Goal: Information Seeking & Learning: Learn about a topic

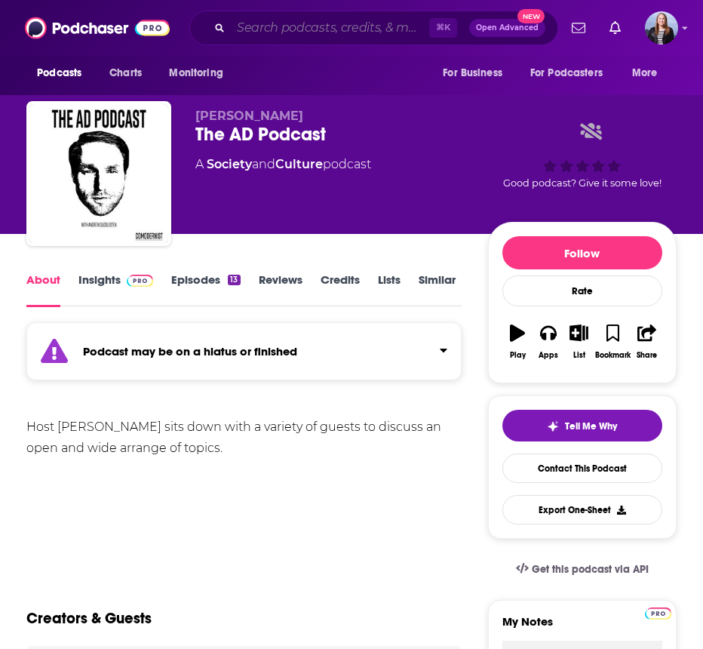
click at [265, 25] on input "Search podcasts, credits, & more..." at bounding box center [330, 28] width 198 height 24
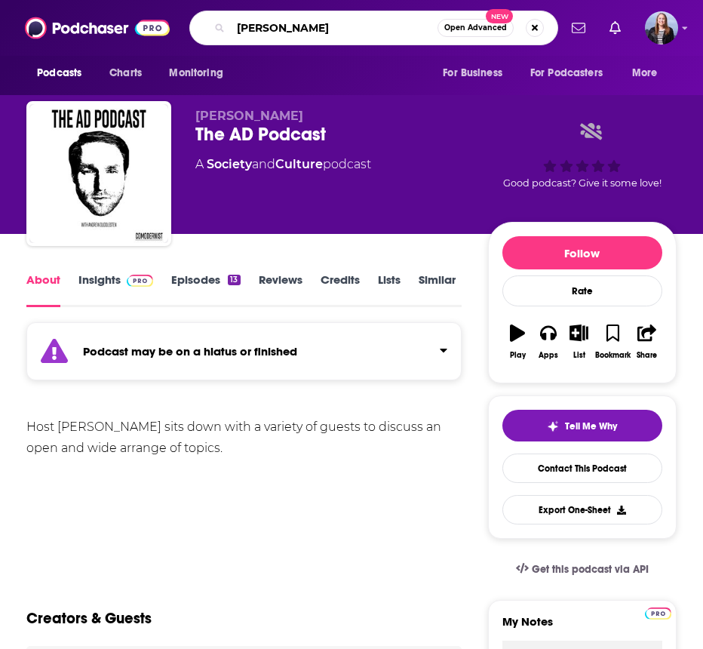
type input "[PERSON_NAME]"
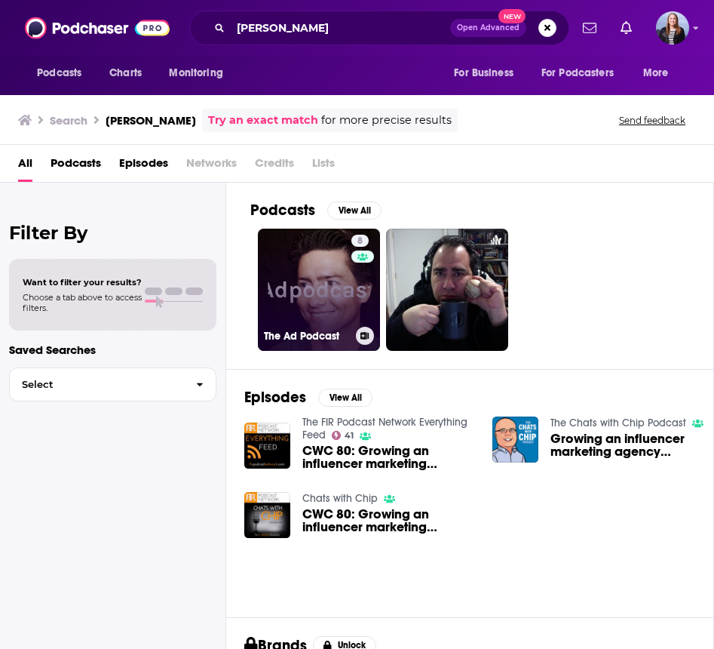
click at [336, 300] on link "8 The Ad Podcast" at bounding box center [319, 290] width 122 height 122
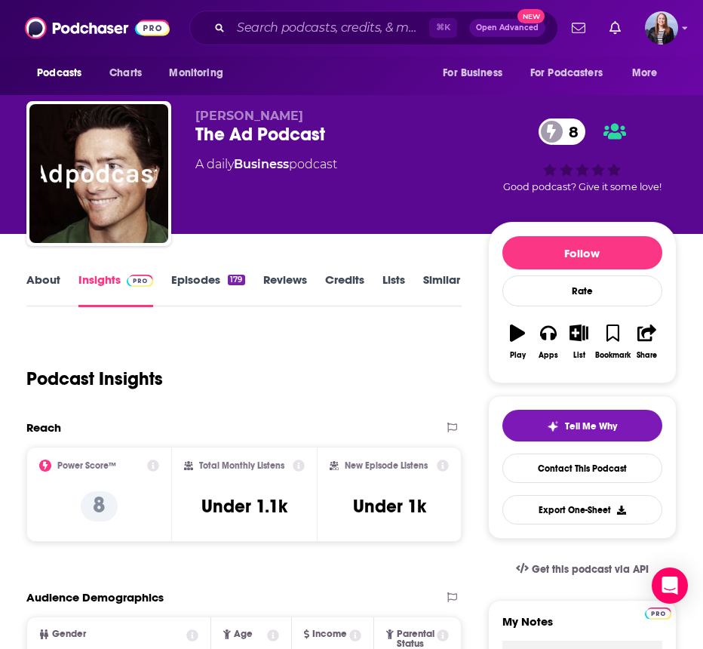
click at [190, 278] on link "Episodes 179" at bounding box center [207, 289] width 73 height 35
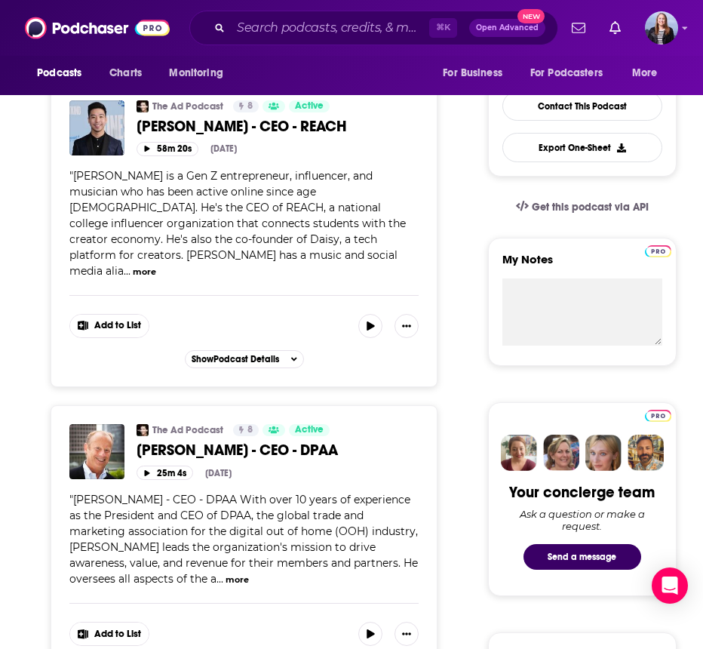
scroll to position [361, 0]
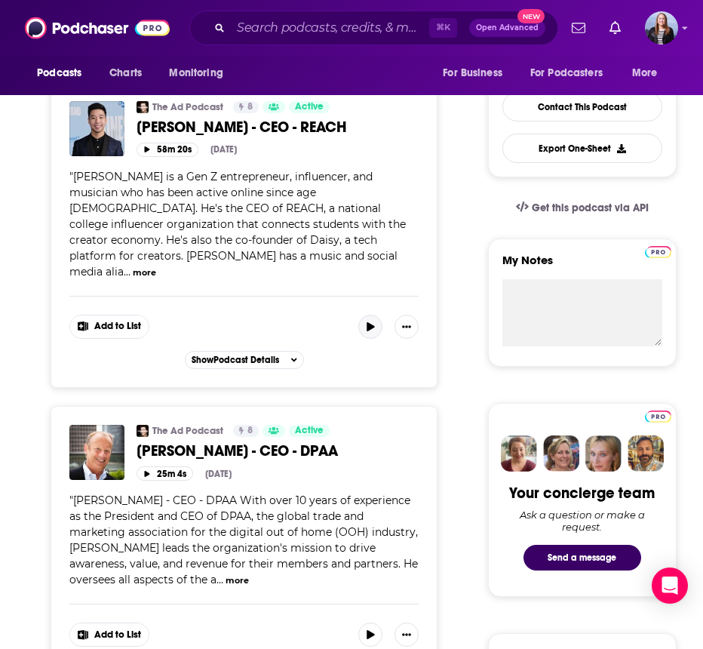
click at [374, 322] on icon "button" at bounding box center [370, 326] width 11 height 9
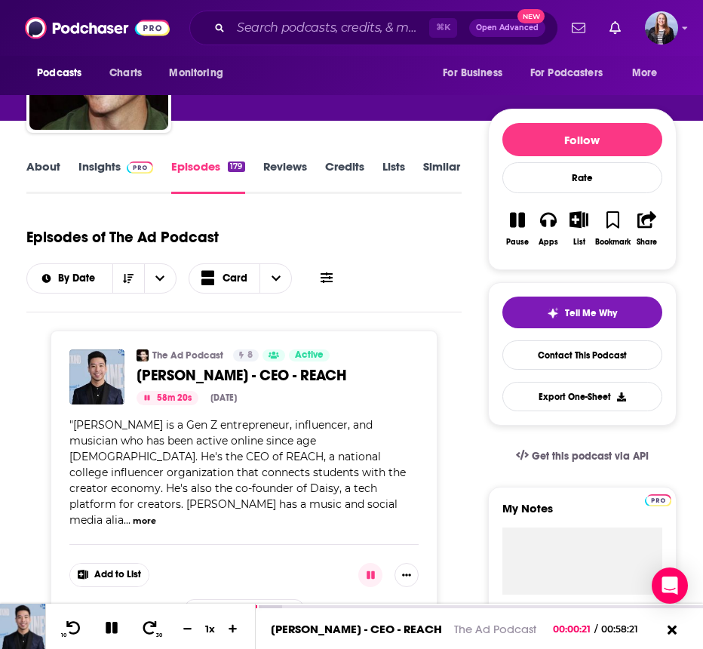
scroll to position [0, 0]
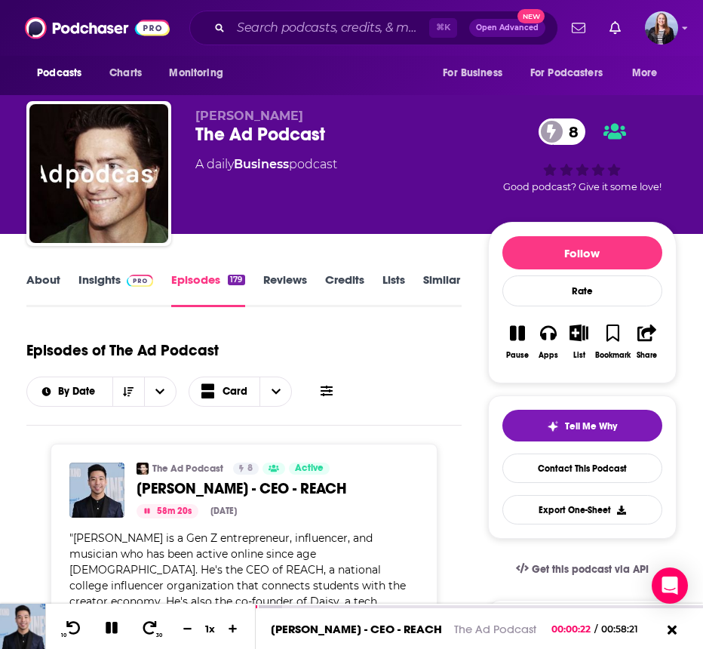
click at [46, 278] on link "About" at bounding box center [43, 289] width 34 height 35
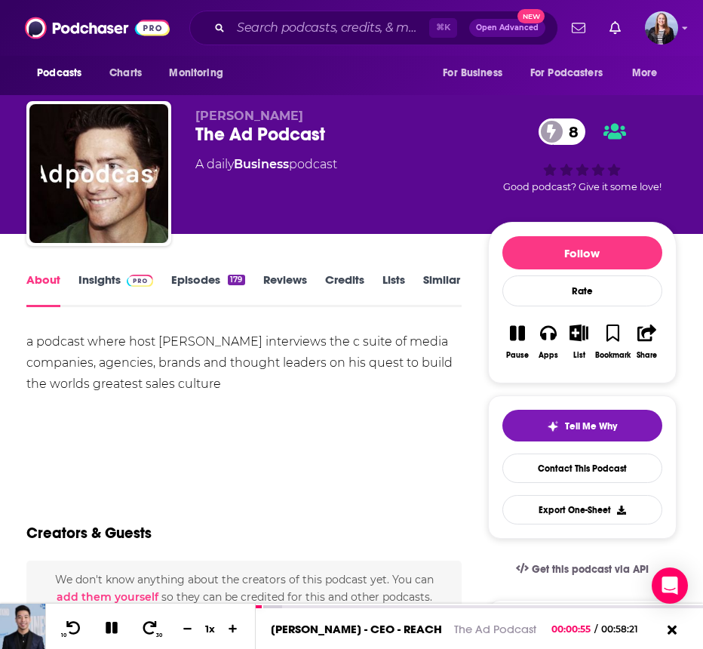
click at [201, 284] on link "Episodes 179" at bounding box center [207, 289] width 73 height 35
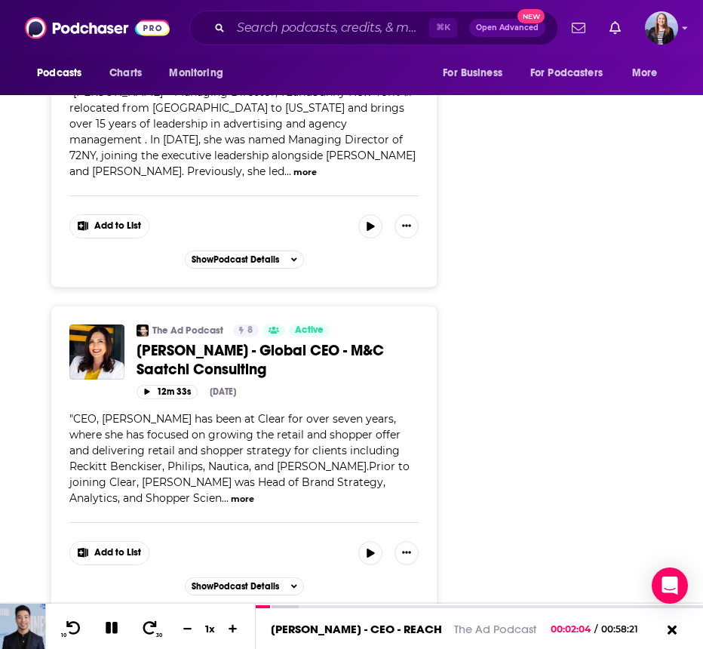
scroll to position [5032, 0]
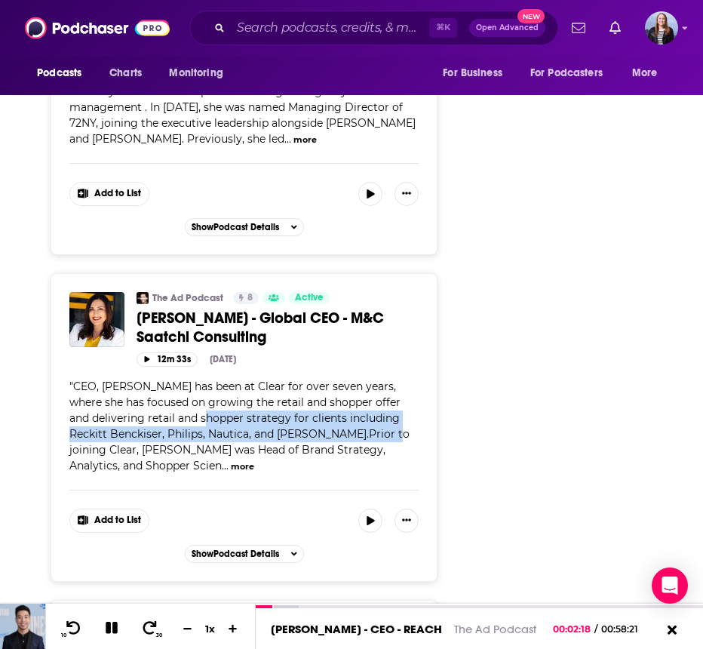
drag, startPoint x: 213, startPoint y: 312, endPoint x: 346, endPoint y: 332, distance: 134.2
click at [346, 379] on span "CEO, Rhonda Hiatt has been at Clear for over seven years, where she has focused…" at bounding box center [239, 425] width 340 height 93
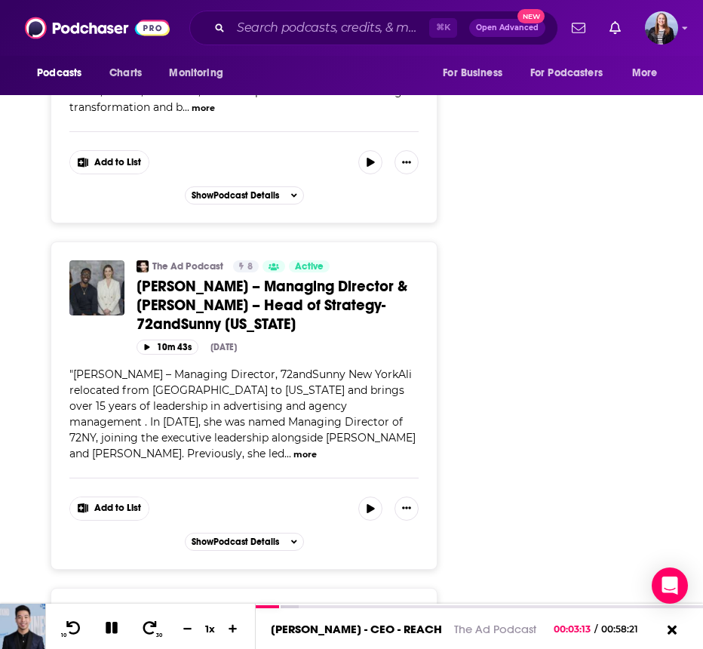
scroll to position [4719, 0]
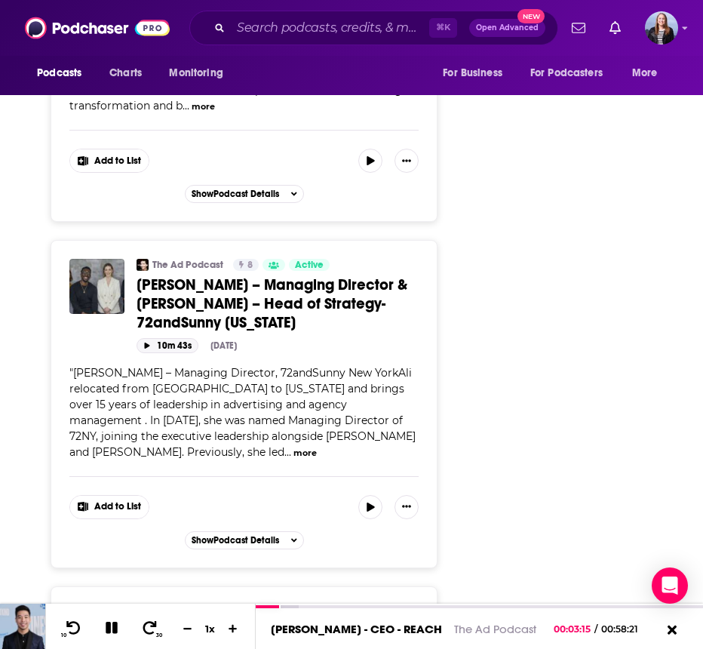
click at [174, 338] on button "10m 43s" at bounding box center [168, 345] width 62 height 14
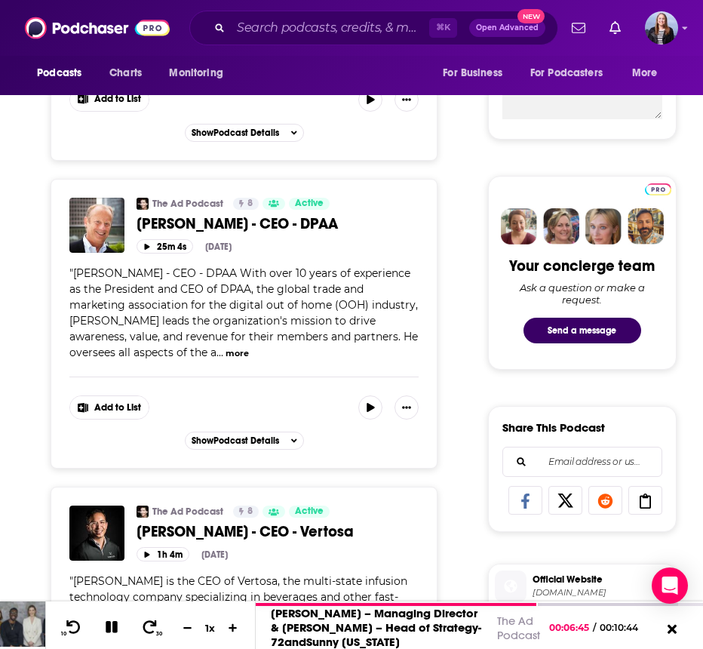
scroll to position [0, 0]
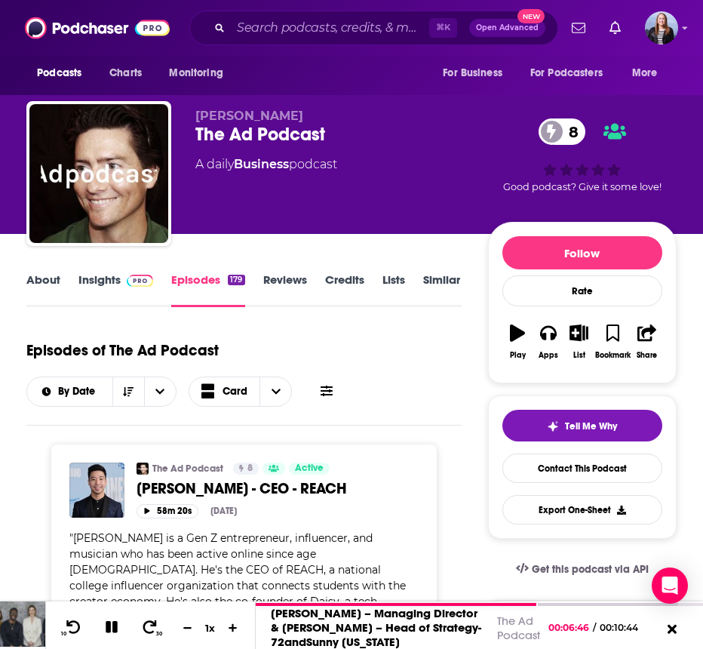
click at [100, 287] on link "Insights" at bounding box center [115, 289] width 75 height 35
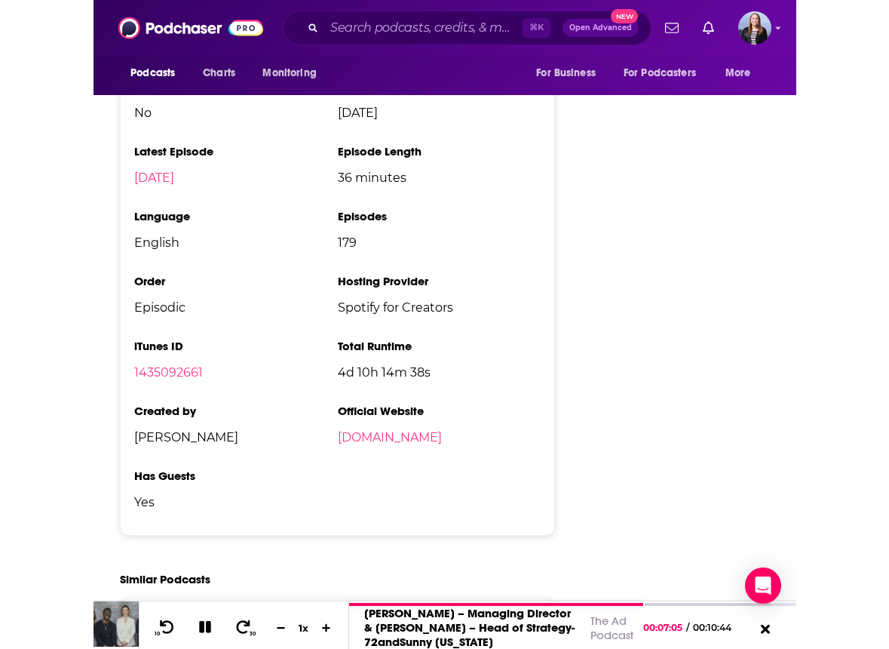
scroll to position [2056, 0]
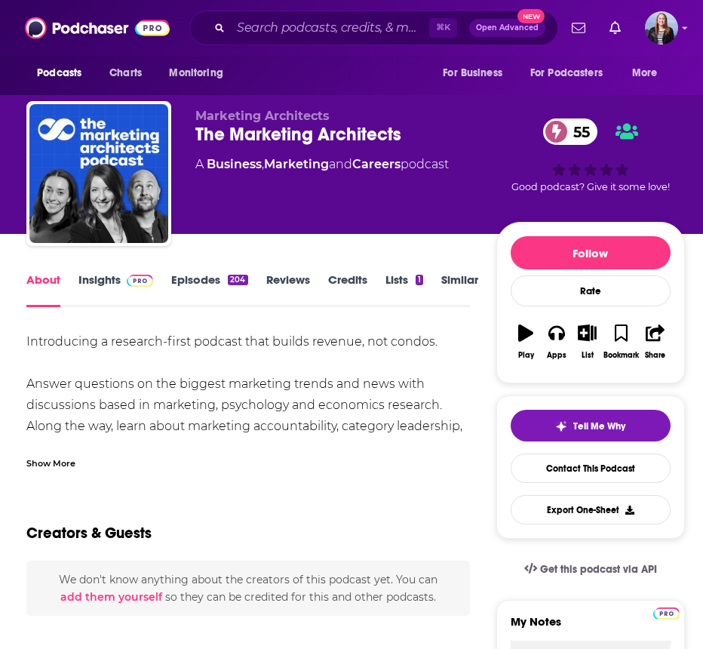
click at [102, 280] on link "Insights" at bounding box center [115, 289] width 75 height 35
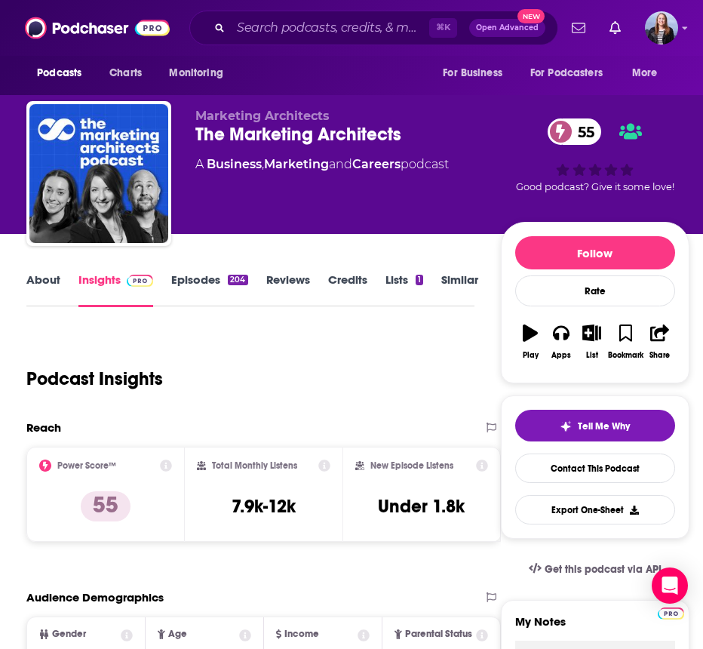
click at [214, 290] on link "Episodes 204" at bounding box center [209, 289] width 76 height 35
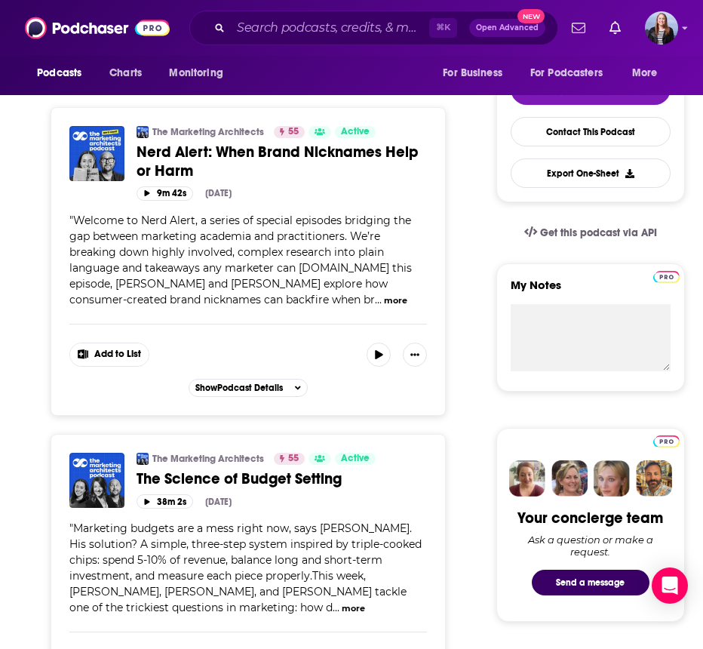
scroll to position [473, 0]
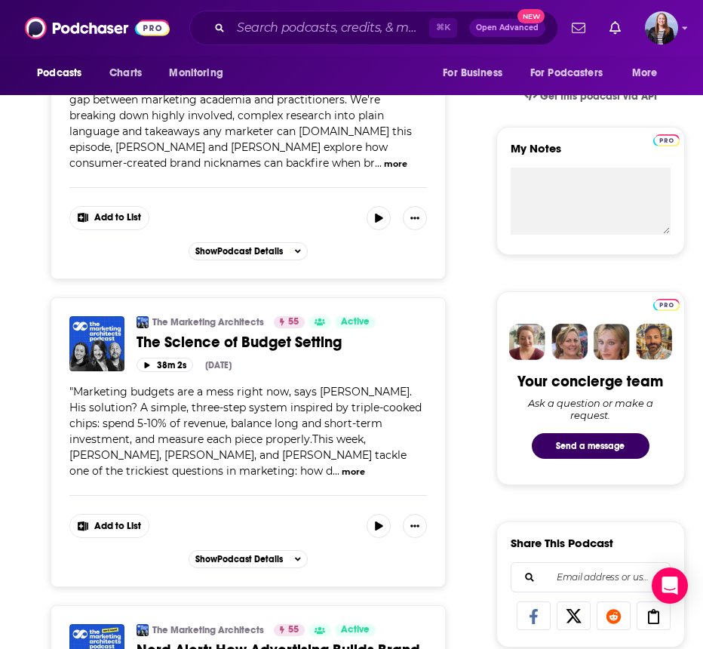
click at [342, 472] on button "more" at bounding box center [353, 471] width 23 height 13
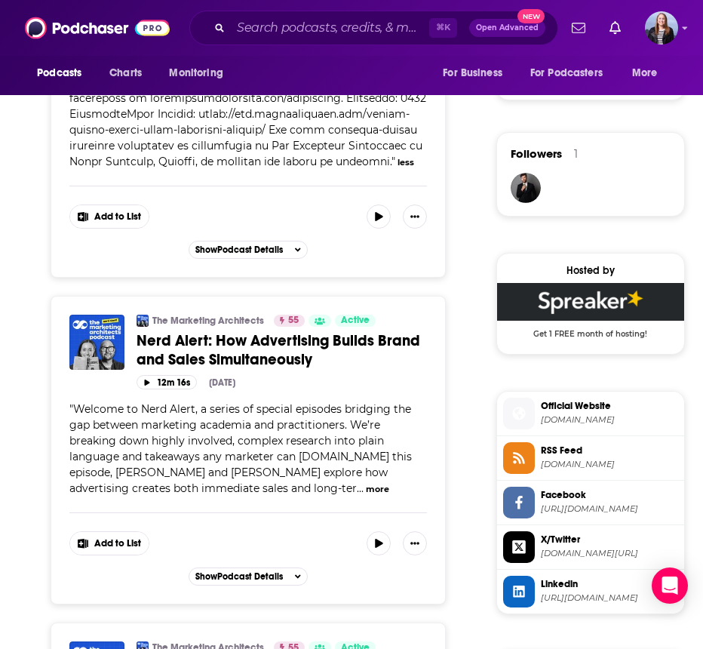
scroll to position [1095, 0]
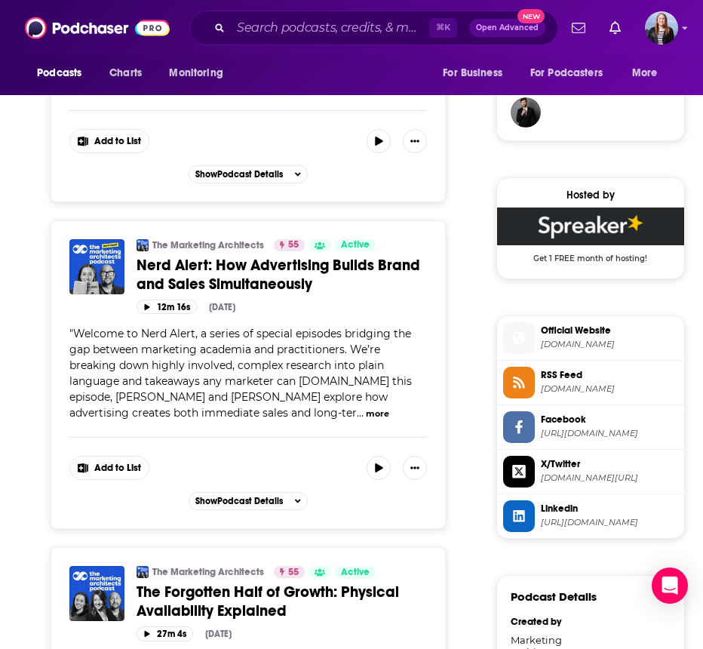
click at [366, 420] on button "more" at bounding box center [377, 413] width 23 height 13
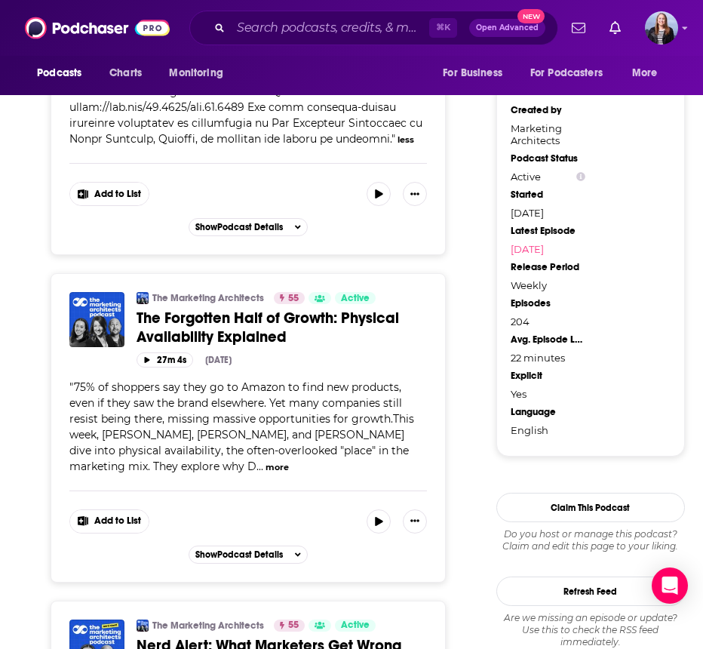
scroll to position [1610, 0]
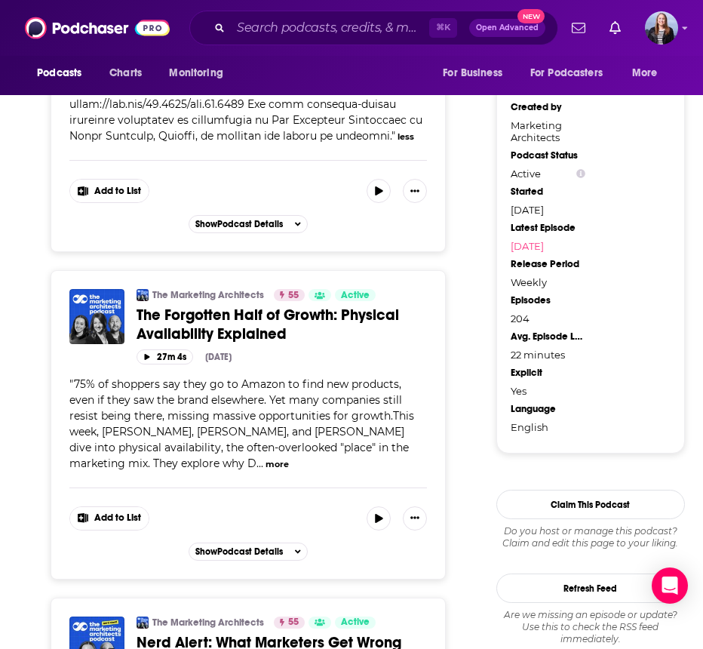
click at [289, 462] on button "more" at bounding box center [277, 464] width 23 height 13
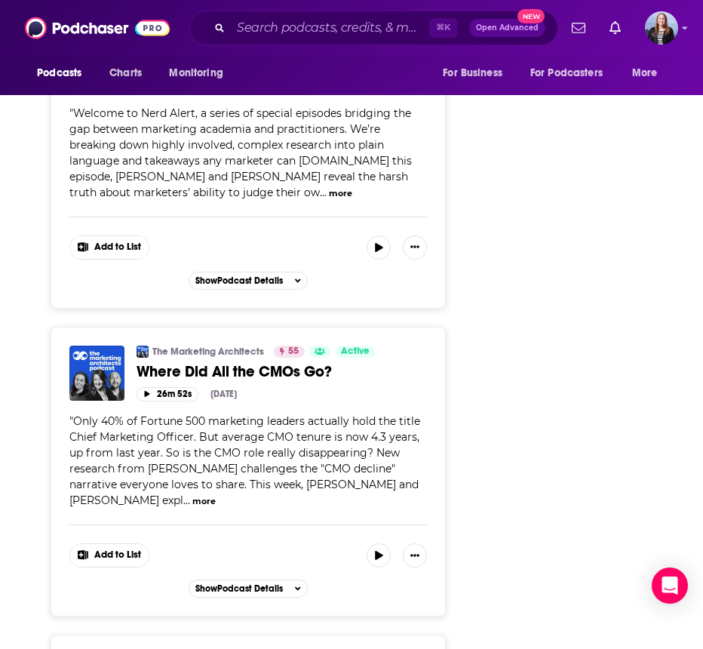
scroll to position [2638, 0]
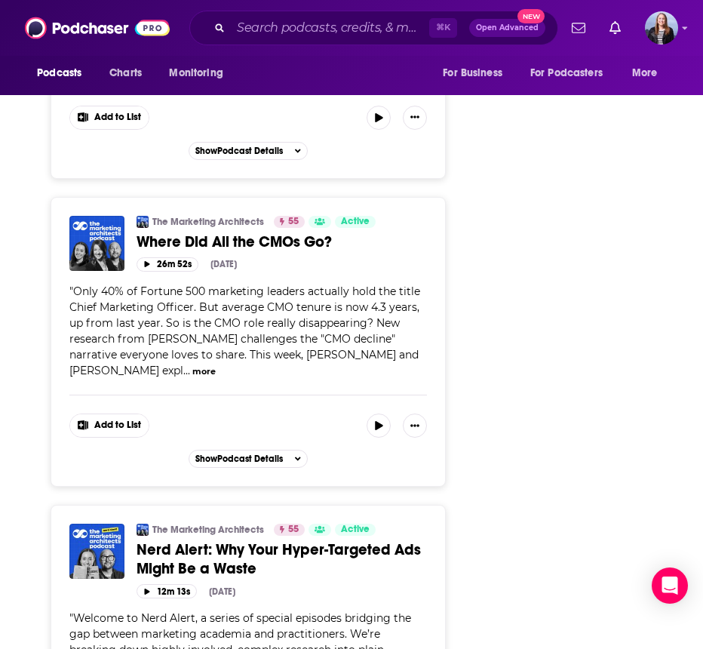
click at [388, 377] on div "" Only 40% of Fortune 500 marketing leaders actually hold the title Chief Marke…" at bounding box center [248, 331] width 358 height 95
click at [192, 378] on button "more" at bounding box center [203, 371] width 23 height 13
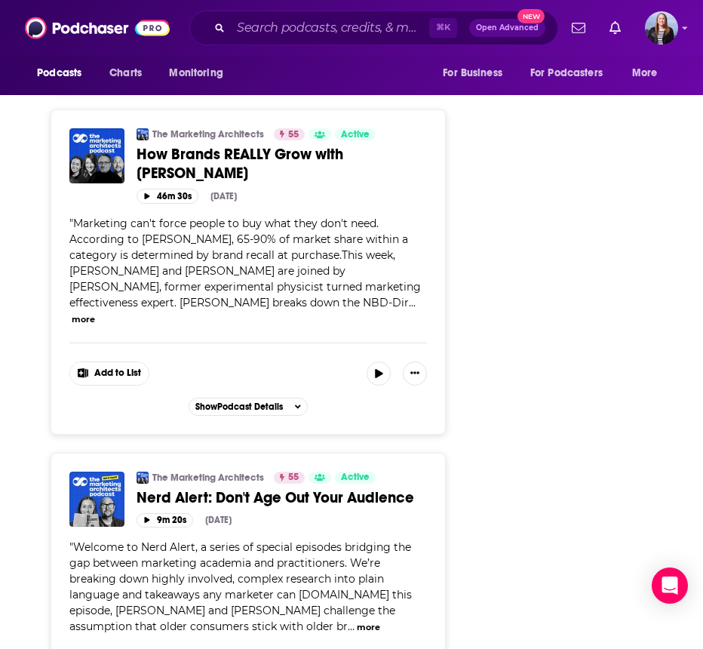
scroll to position [4479, 0]
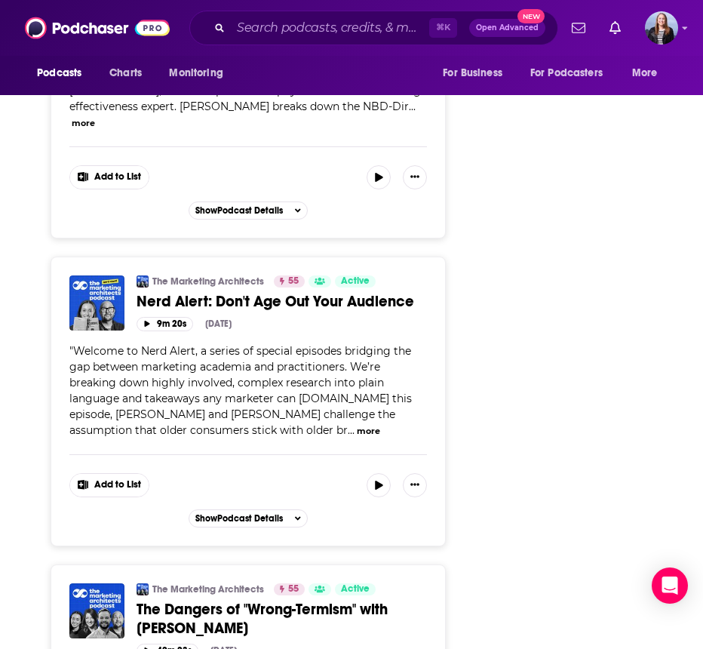
click at [357, 425] on button "more" at bounding box center [368, 431] width 23 height 13
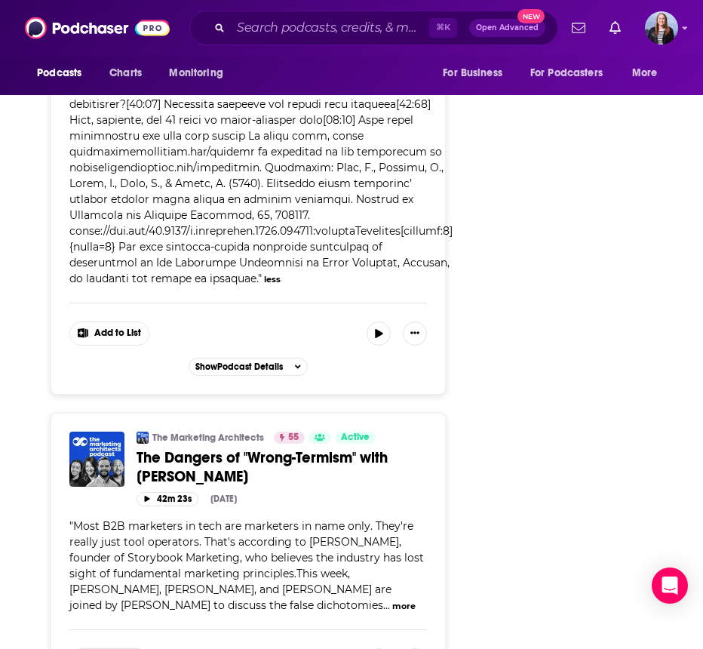
scroll to position [4920, 0]
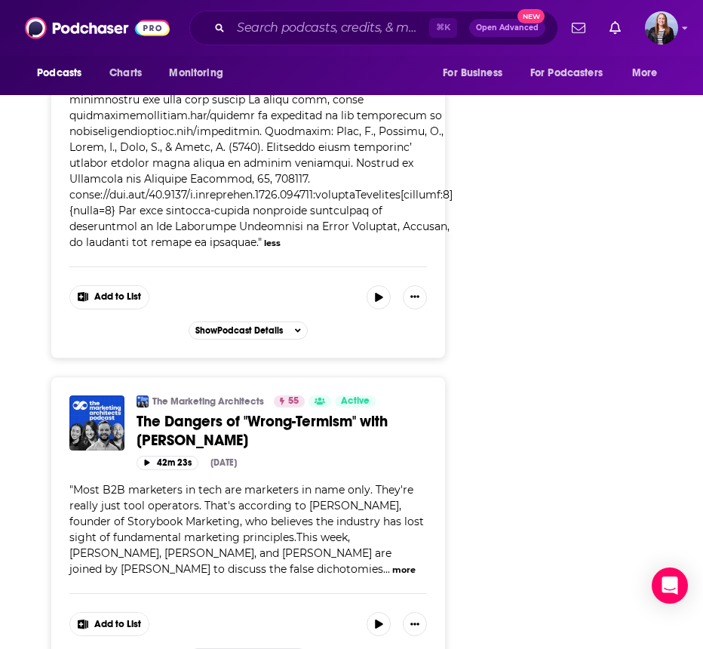
click at [392, 564] on button "more" at bounding box center [403, 570] width 23 height 13
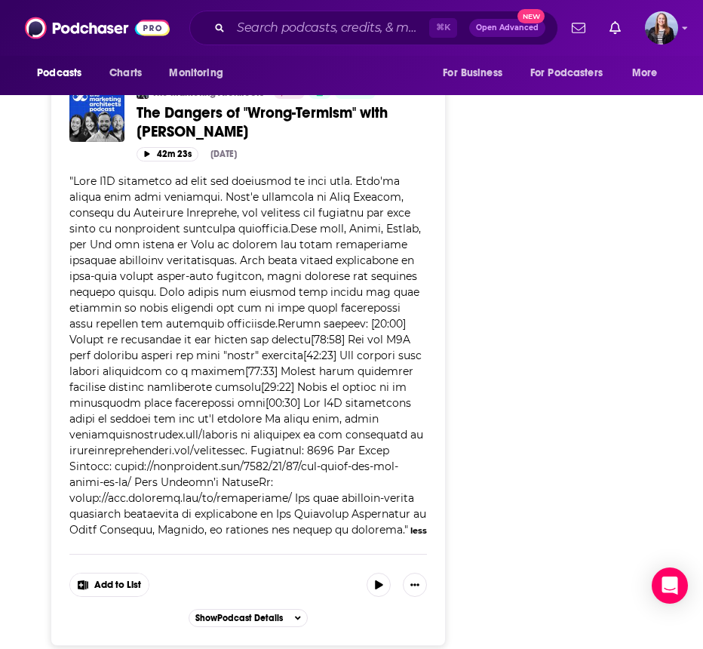
scroll to position [5524, 0]
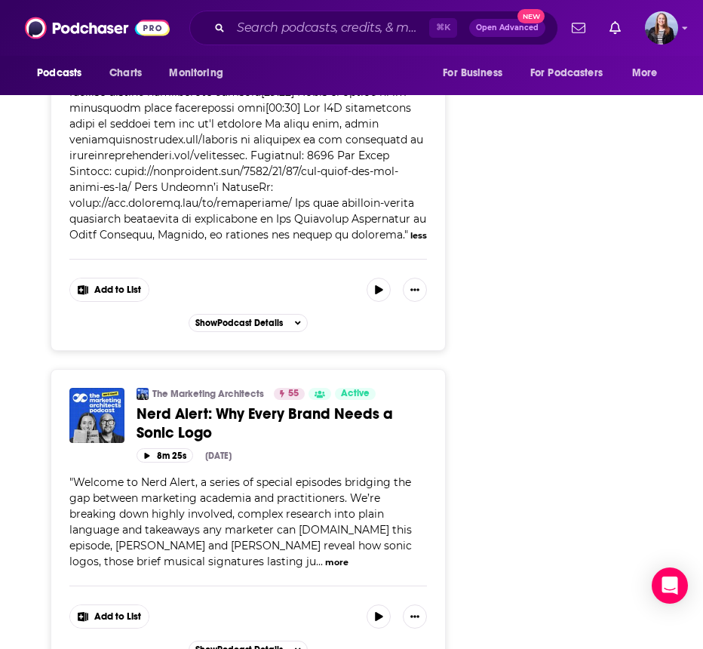
click at [325, 556] on button "more" at bounding box center [336, 562] width 23 height 13
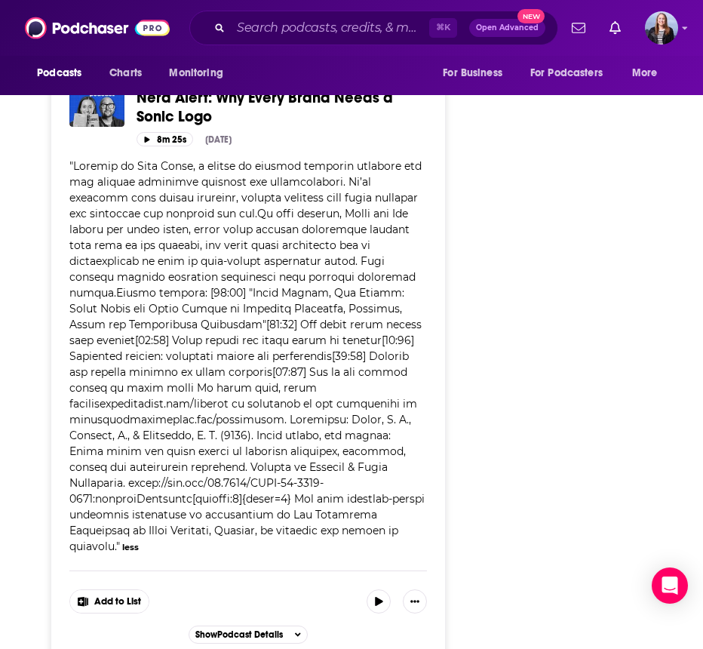
scroll to position [6340, 0]
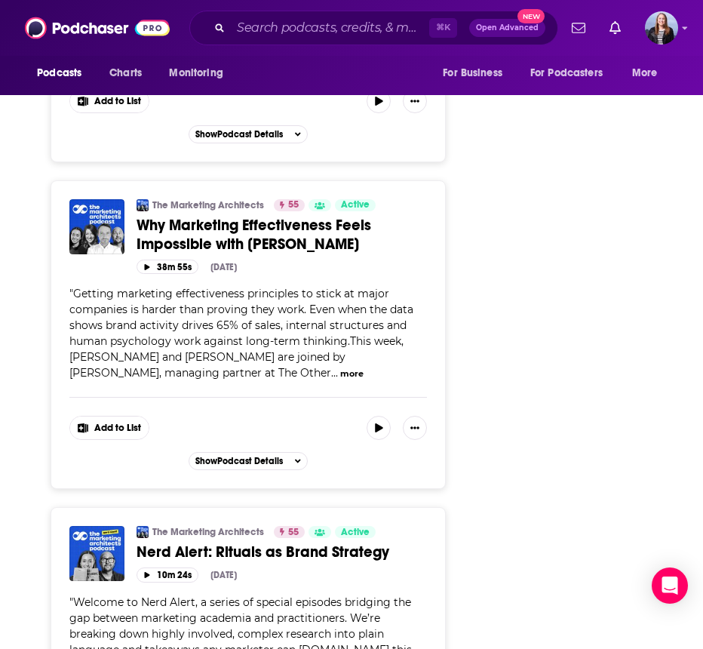
click at [340, 367] on button "more" at bounding box center [351, 373] width 23 height 13
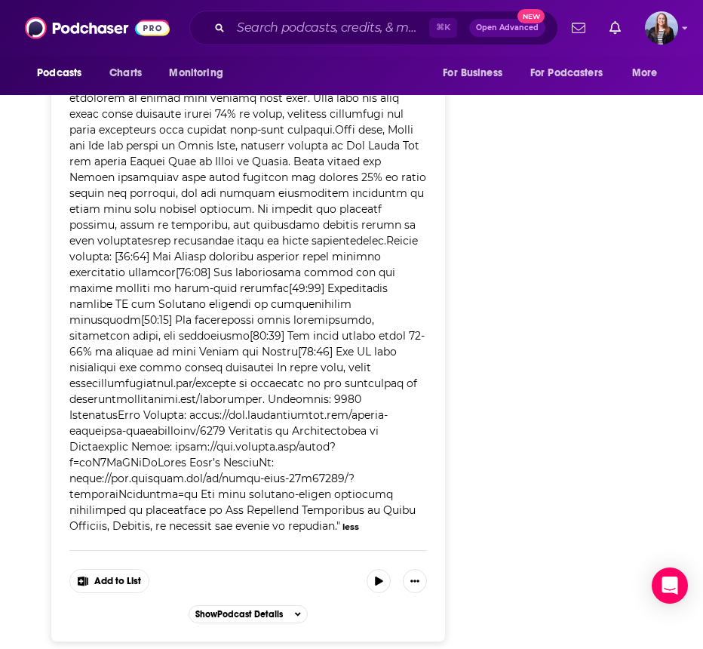
scroll to position [6982, 0]
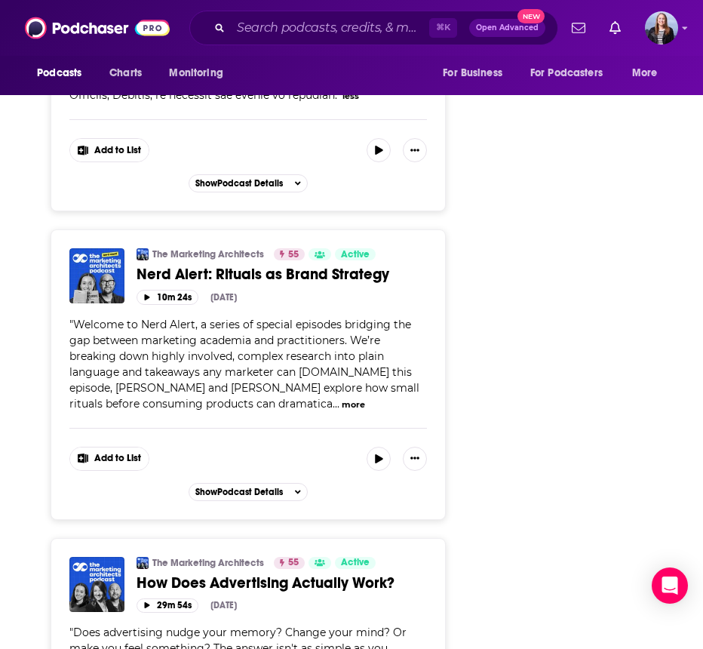
click at [342, 398] on button "more" at bounding box center [353, 404] width 23 height 13
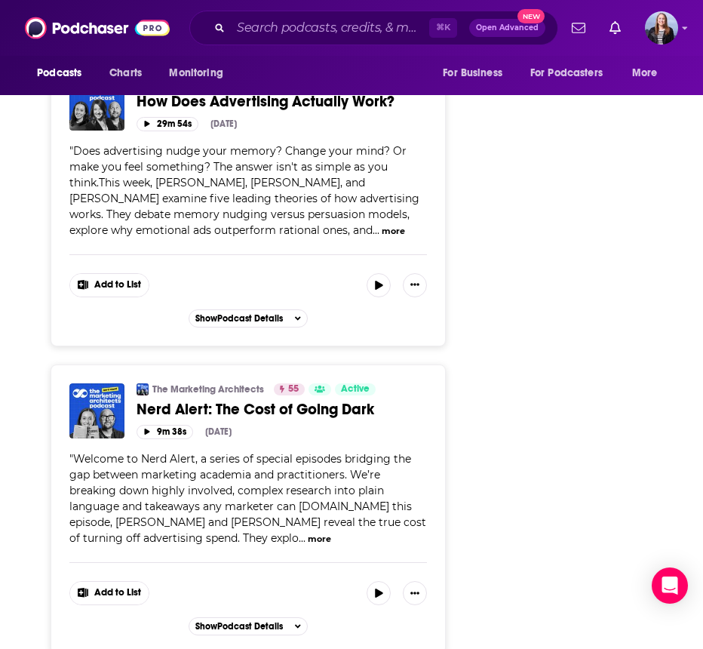
scroll to position [7752, 0]
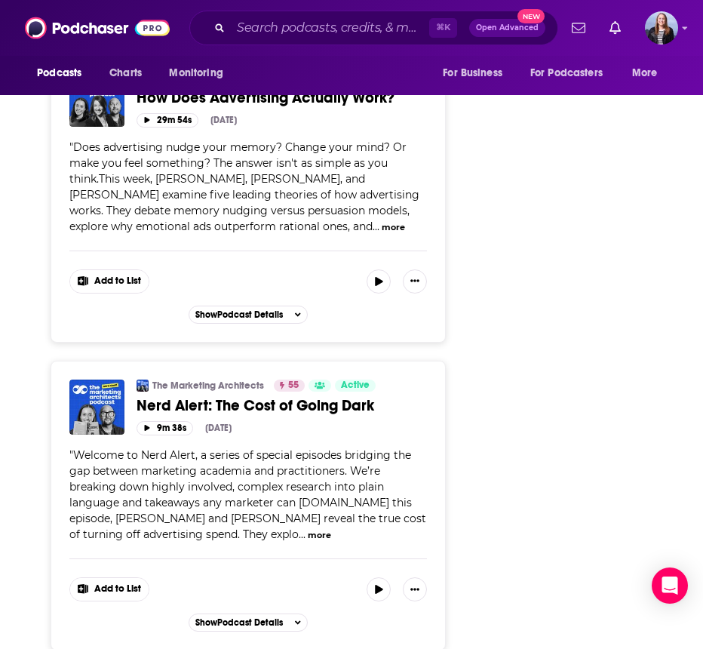
click at [308, 529] on button "more" at bounding box center [319, 535] width 23 height 13
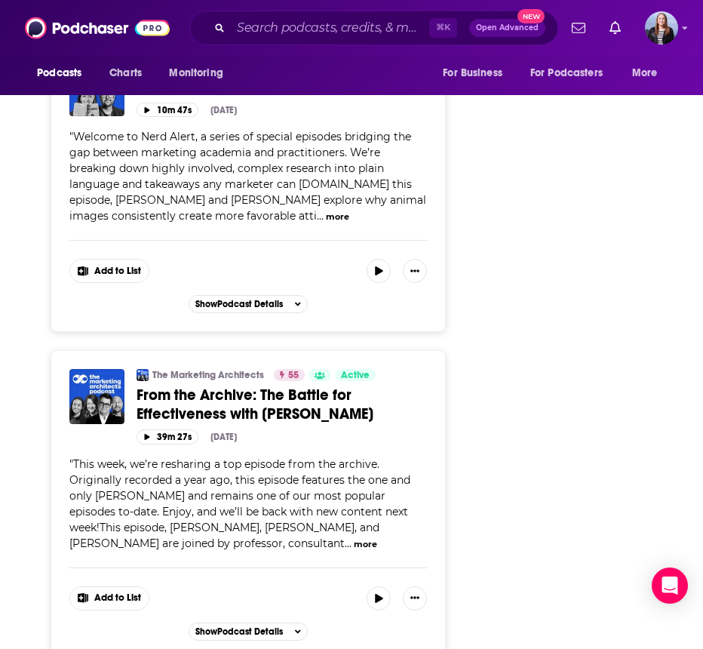
scroll to position [8960, 0]
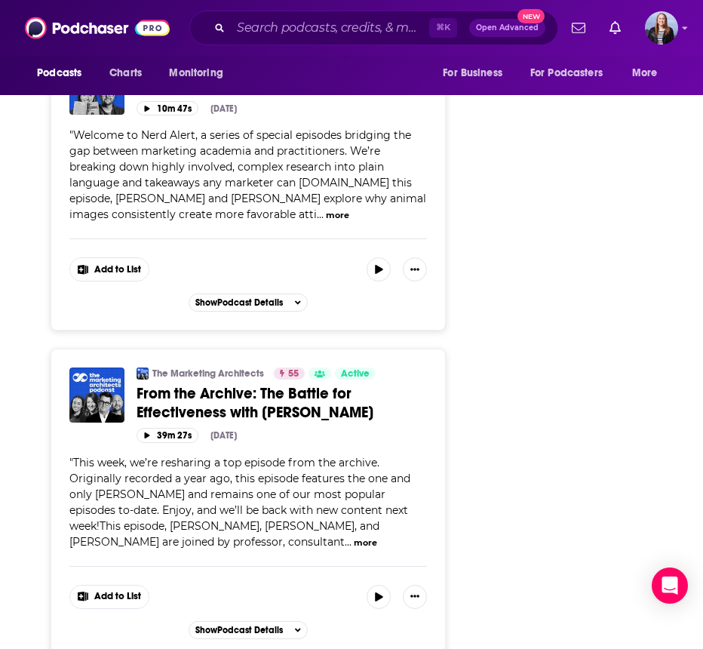
click at [354, 536] on button "more" at bounding box center [365, 542] width 23 height 13
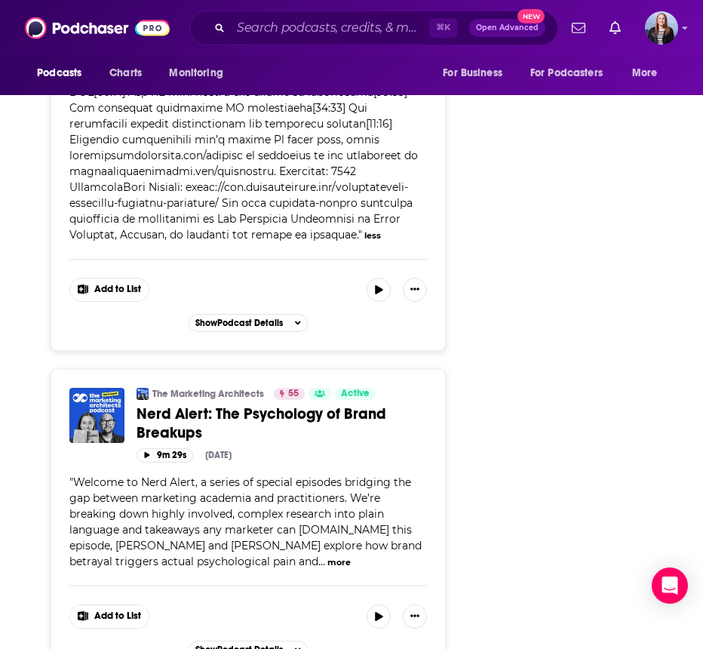
scroll to position [9634, 0]
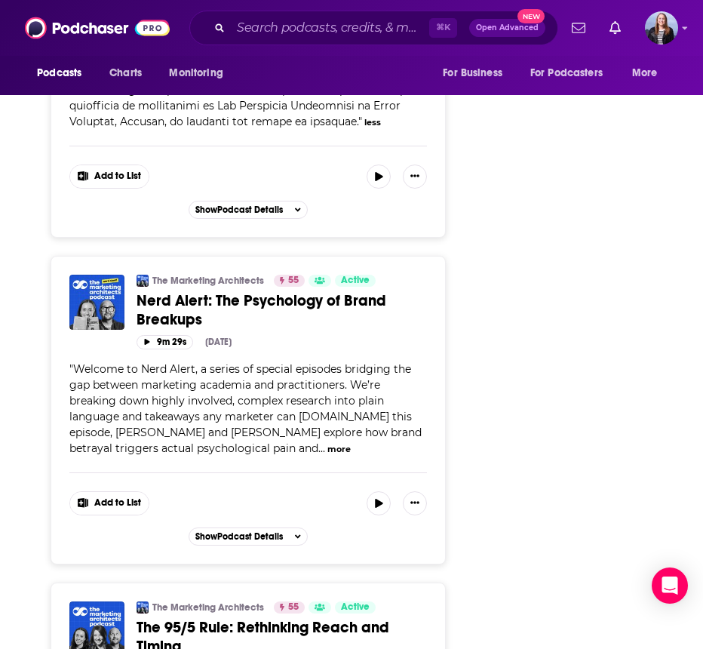
click at [327, 443] on button "more" at bounding box center [338, 449] width 23 height 13
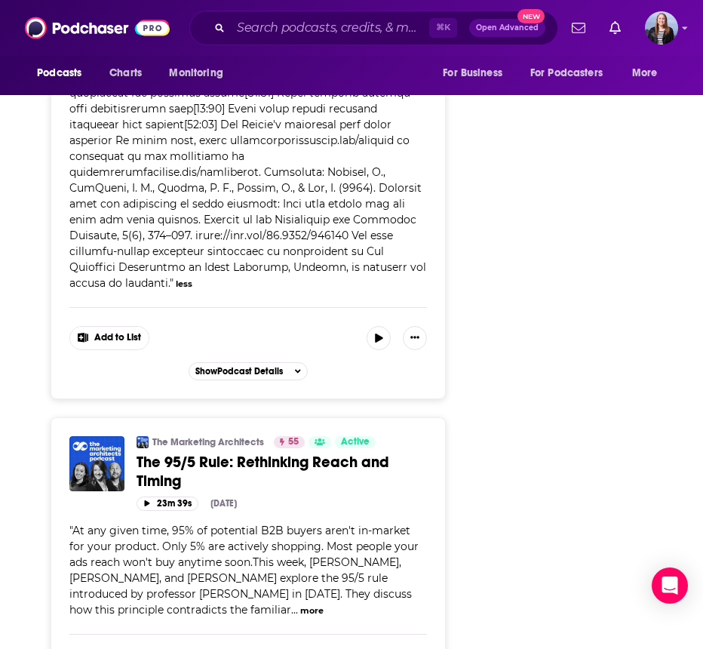
scroll to position [10068, 0]
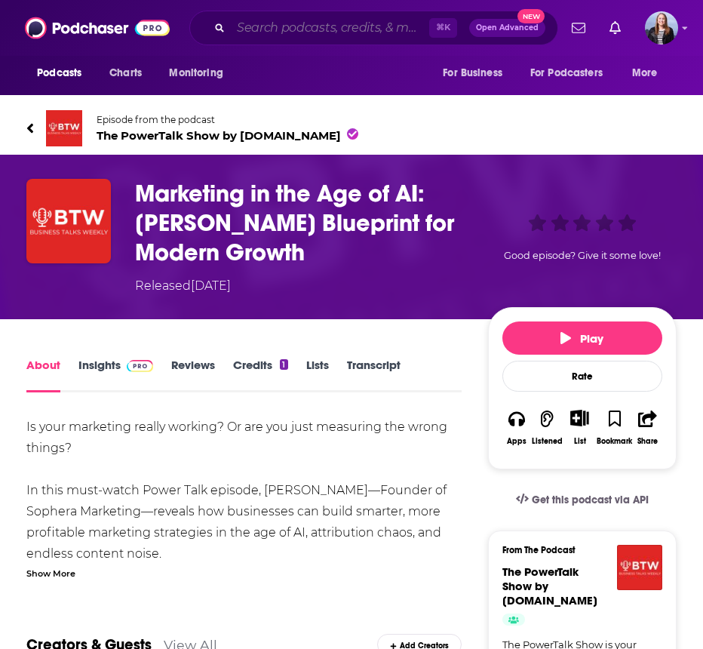
click at [282, 29] on input "Search podcasts, credits, & more..." at bounding box center [330, 28] width 198 height 24
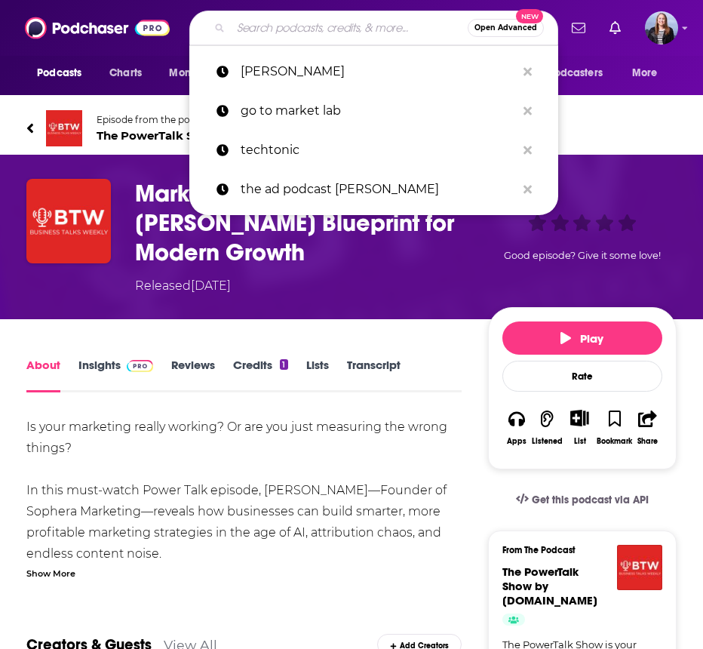
click at [282, 29] on input "Search podcasts, credits, & more..." at bounding box center [349, 28] width 237 height 24
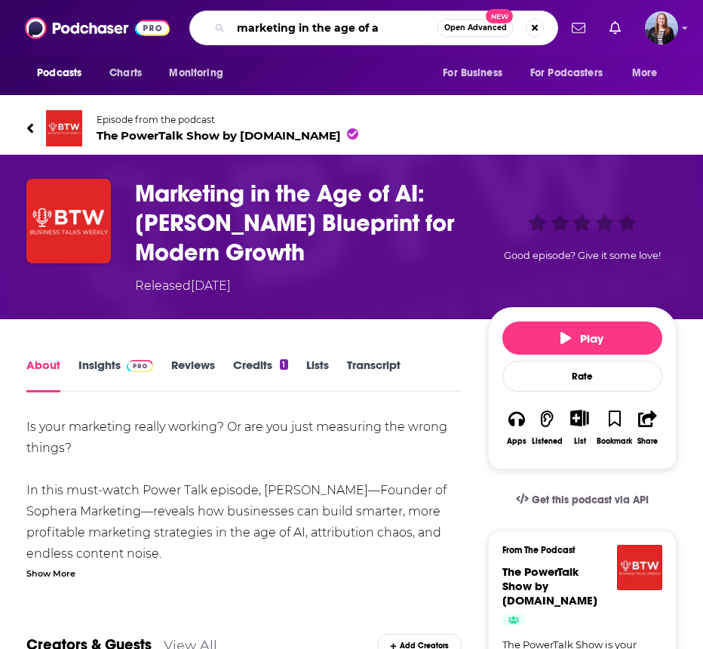
type input "marketing in the age of ai"
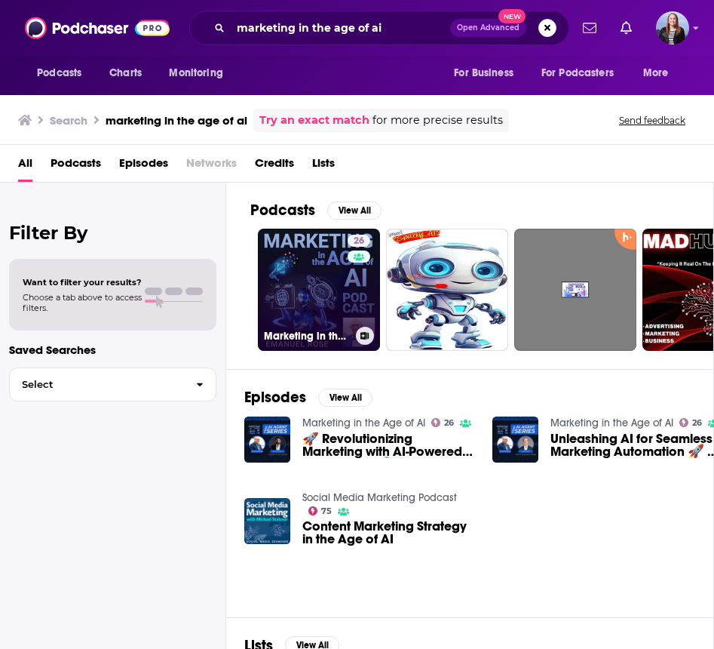
click at [304, 274] on link "26 Marketing in the Age of AI" at bounding box center [319, 290] width 122 height 122
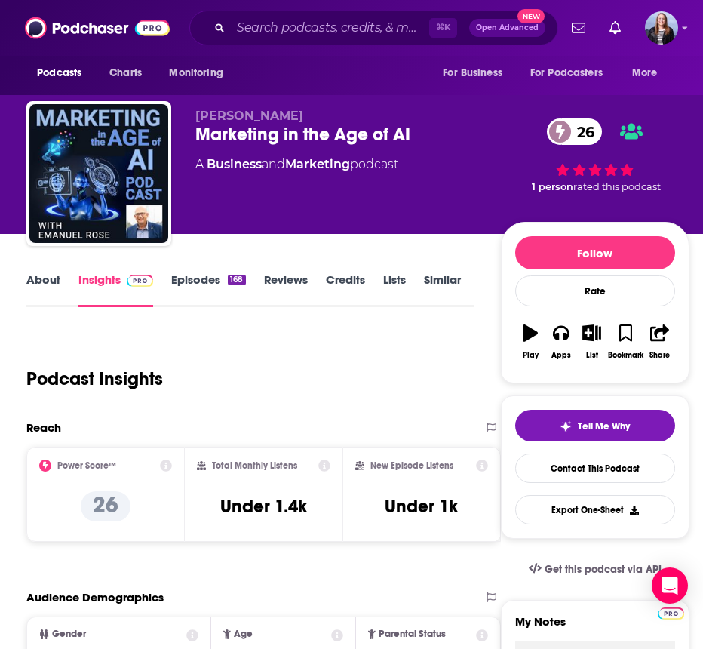
click at [199, 279] on link "Episodes 168" at bounding box center [208, 289] width 74 height 35
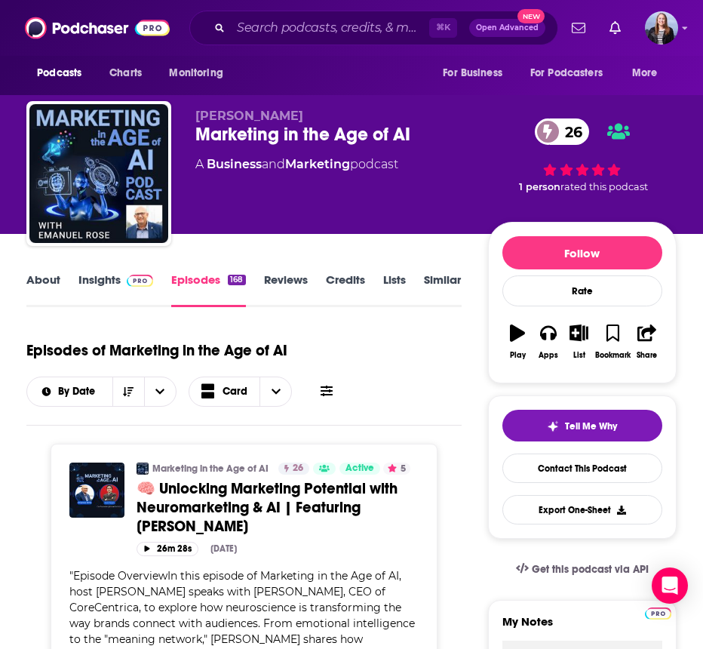
click at [94, 283] on link "Insights" at bounding box center [115, 289] width 75 height 35
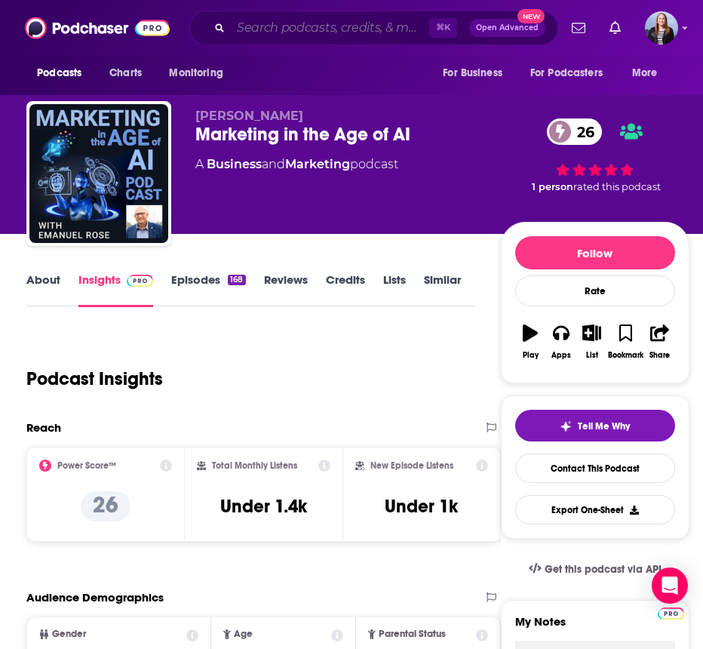
click at [296, 26] on input "Search podcasts, credits, & more..." at bounding box center [330, 28] width 198 height 24
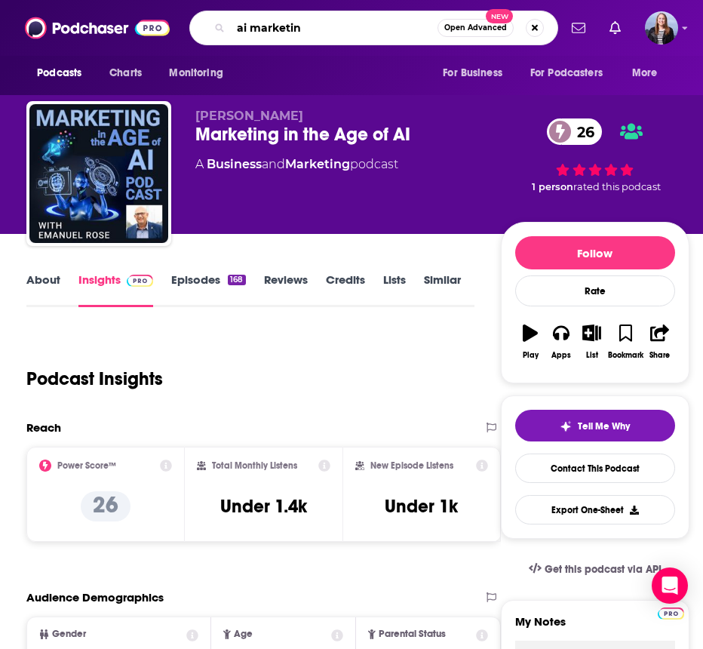
type input "ai marketing"
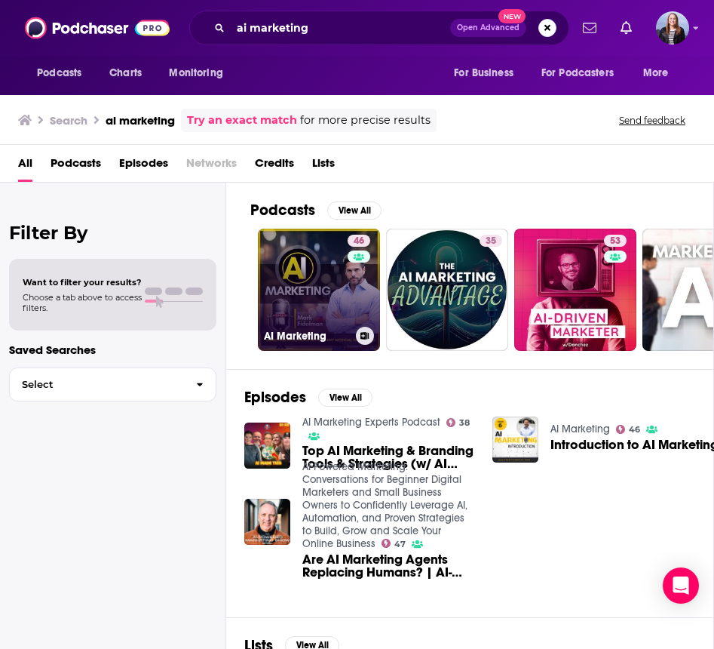
click at [321, 288] on link "46 AI Marketing" at bounding box center [319, 290] width 122 height 122
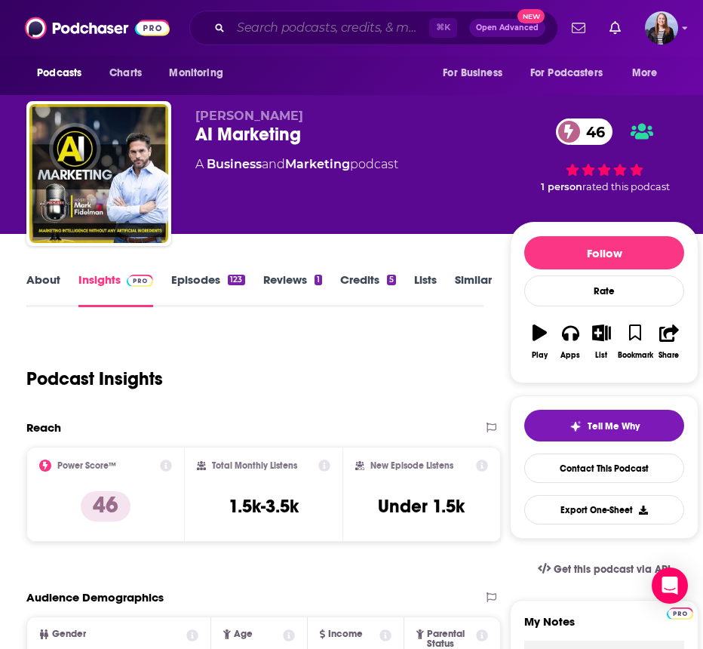
click at [275, 18] on input "Search podcasts, credits, & more..." at bounding box center [330, 28] width 198 height 24
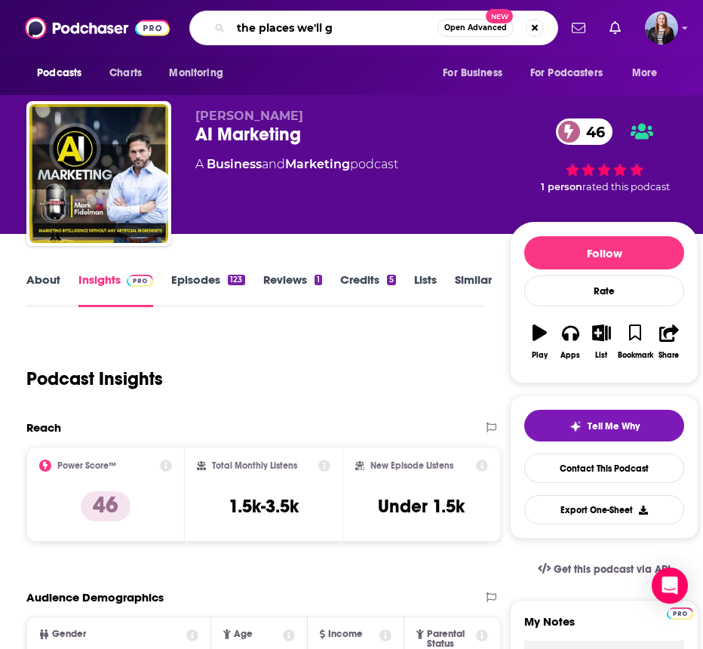
type input "the places we'll go"
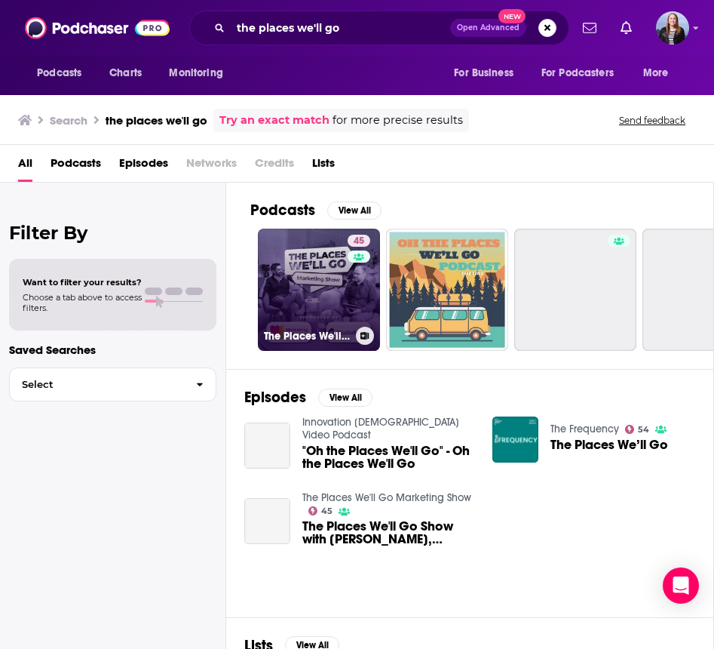
click at [322, 282] on link "45 The Places We'll Go Marketing Show" at bounding box center [319, 290] width 122 height 122
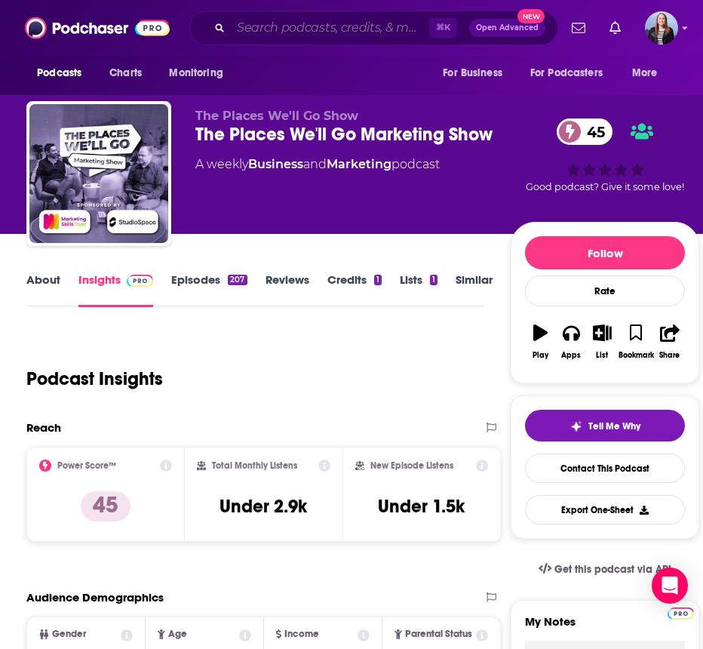
click at [276, 26] on input "Search podcasts, credits, & more..." at bounding box center [330, 28] width 198 height 24
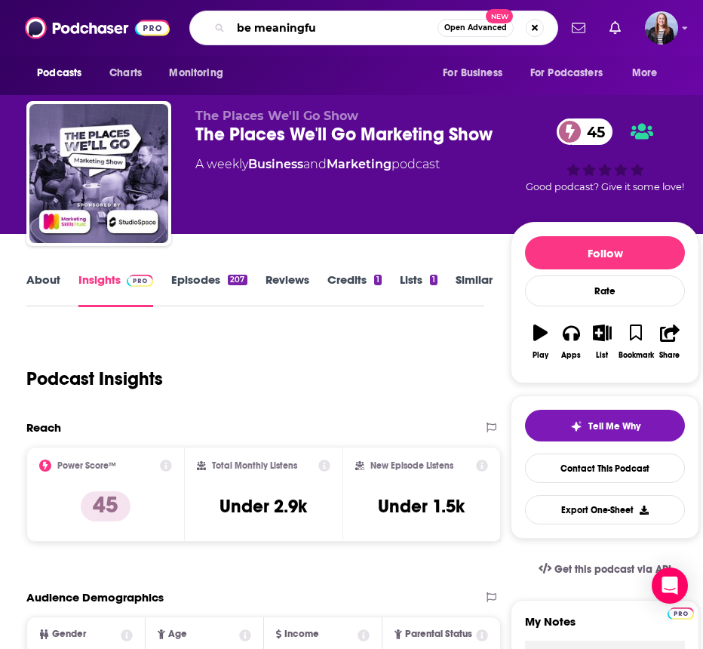
type input "be meaningful"
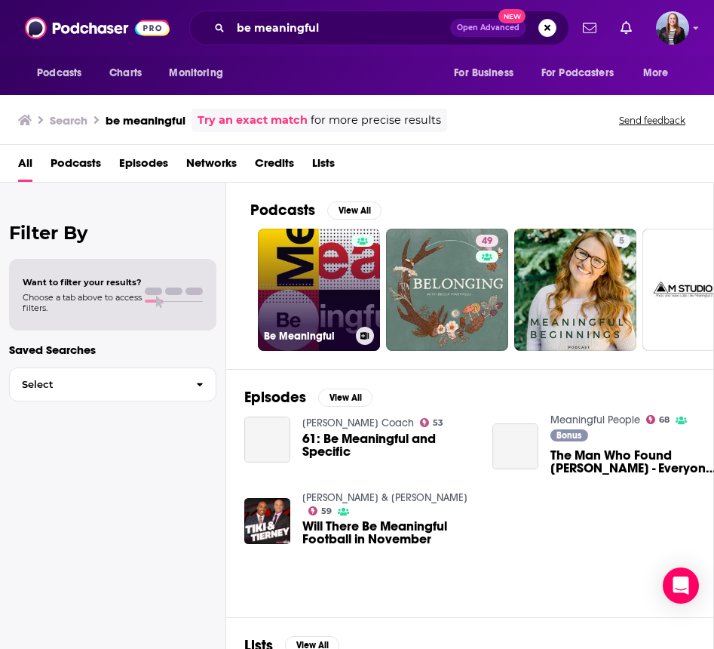
click at [341, 278] on link "Be Meaningful" at bounding box center [319, 290] width 122 height 122
